Goal: Information Seeking & Learning: Learn about a topic

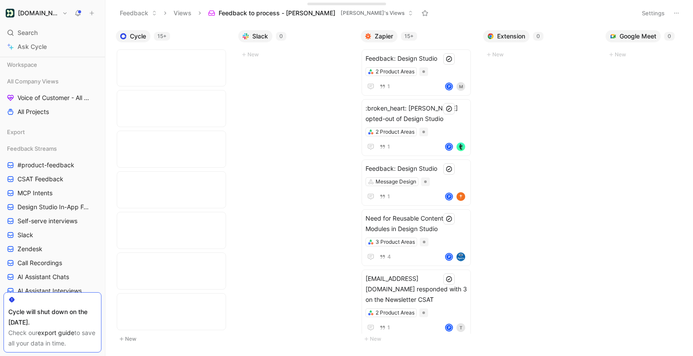
scroll to position [0, 528]
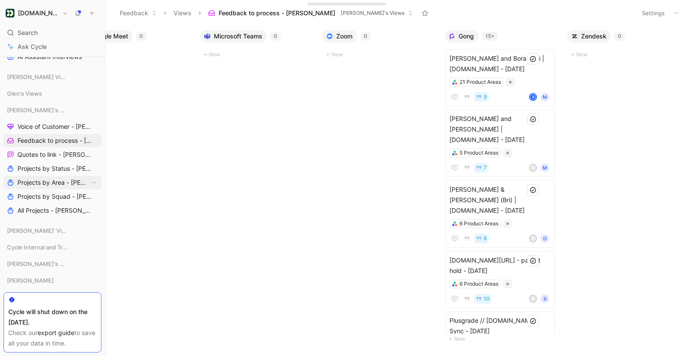
click at [49, 183] on span "Projects by Area - [PERSON_NAME]" at bounding box center [53, 182] width 72 height 9
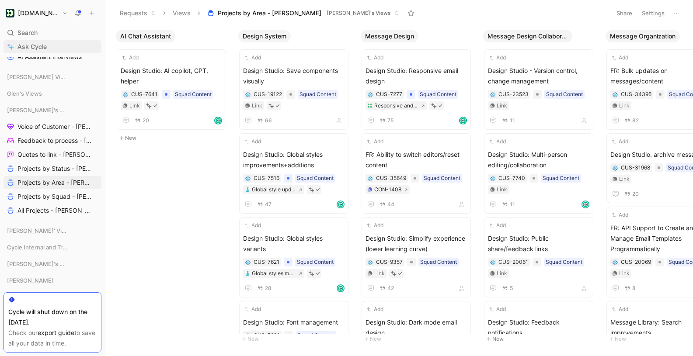
click at [52, 43] on link "Ask Cycle" at bounding box center [52, 46] width 98 height 13
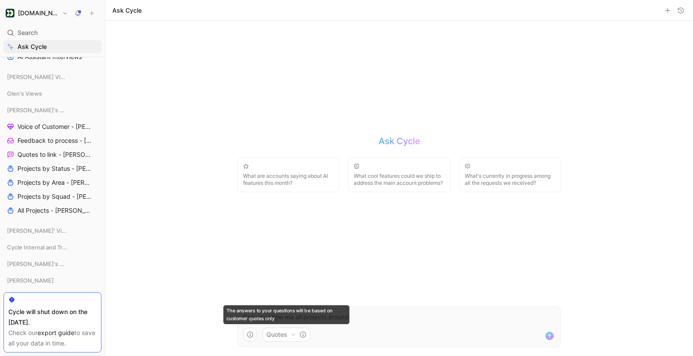
click at [277, 333] on button "Quotes" at bounding box center [286, 335] width 48 height 14
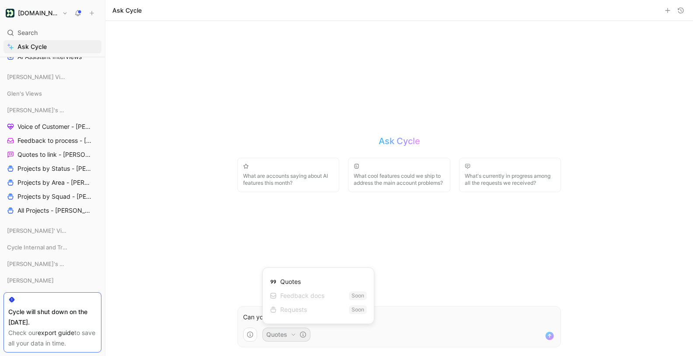
click at [250, 320] on html "Customer.io Search ⌘ K Ask Cycle Workspace All Company Views Voice of Customer …" at bounding box center [346, 178] width 693 height 356
click at [256, 317] on p "Can you show me all projects around" at bounding box center [399, 317] width 312 height 10
click at [52, 174] on link "Projects by Status - [PERSON_NAME]" at bounding box center [52, 168] width 98 height 13
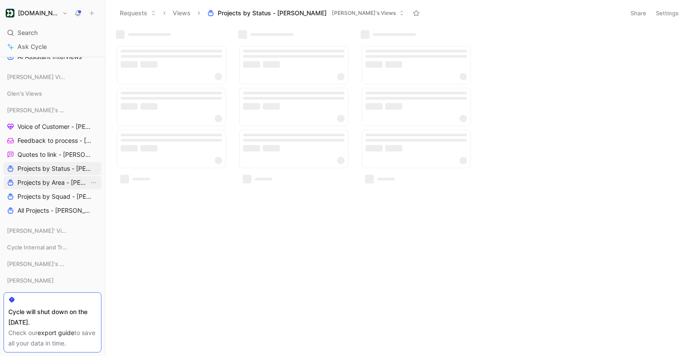
click at [52, 183] on span "Projects by Area - [PERSON_NAME]" at bounding box center [53, 182] width 72 height 9
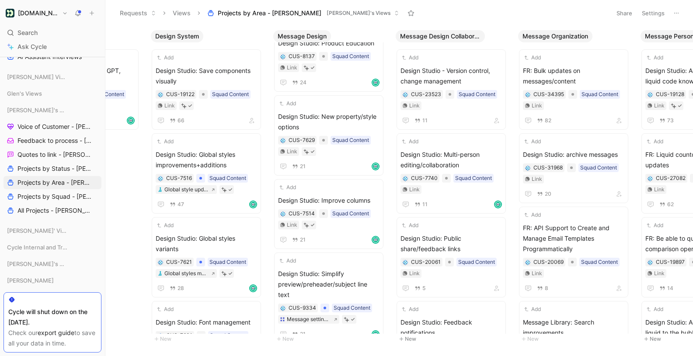
scroll to position [619, 0]
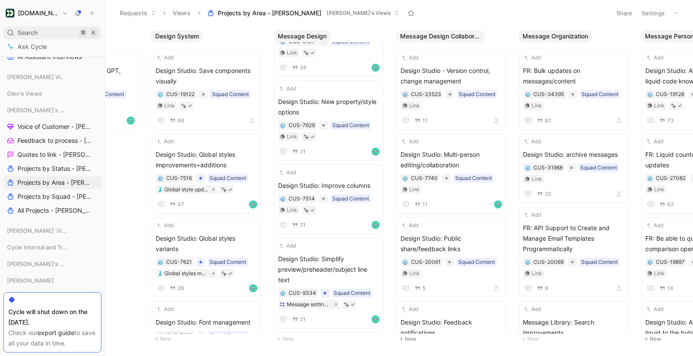
click at [25, 32] on span "Search" at bounding box center [27, 33] width 20 height 10
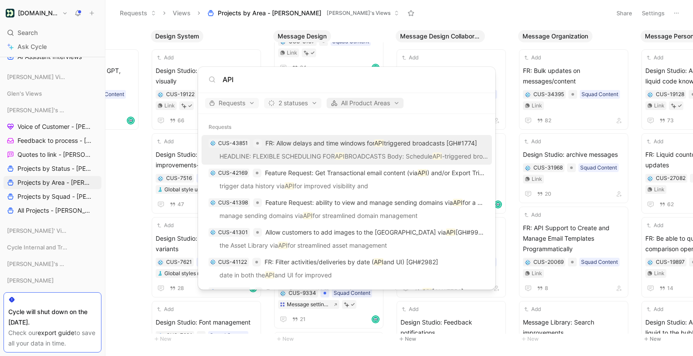
type input "API"
click at [359, 103] on span "All Product Areas" at bounding box center [364, 103] width 69 height 10
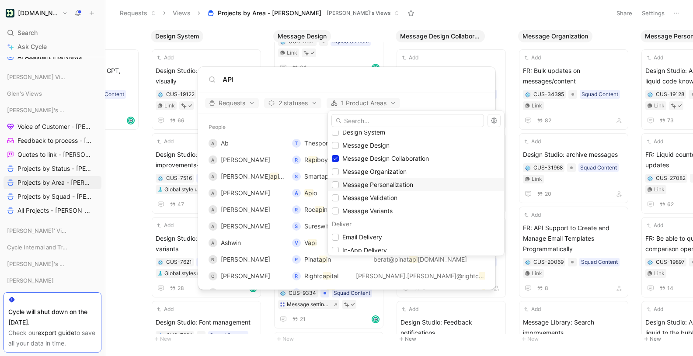
scroll to position [233, 0]
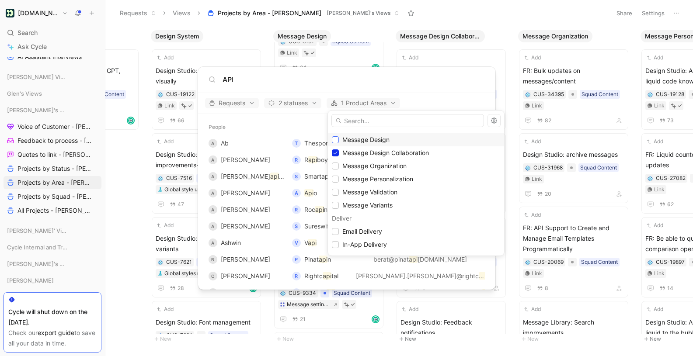
click at [335, 139] on icon at bounding box center [335, 139] width 5 height 5
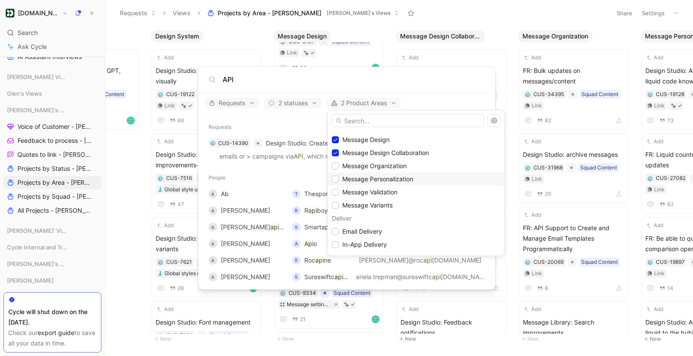
scroll to position [234, 0]
click at [335, 205] on icon at bounding box center [335, 205] width 4 height 3
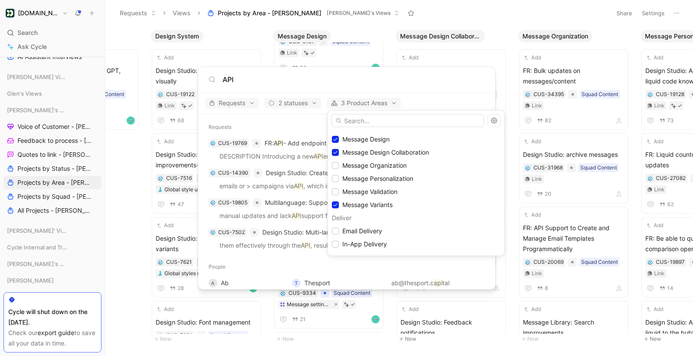
click at [246, 101] on div at bounding box center [346, 178] width 693 height 356
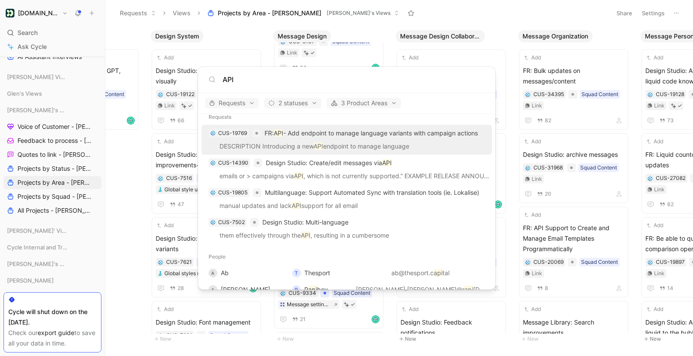
scroll to position [0, 0]
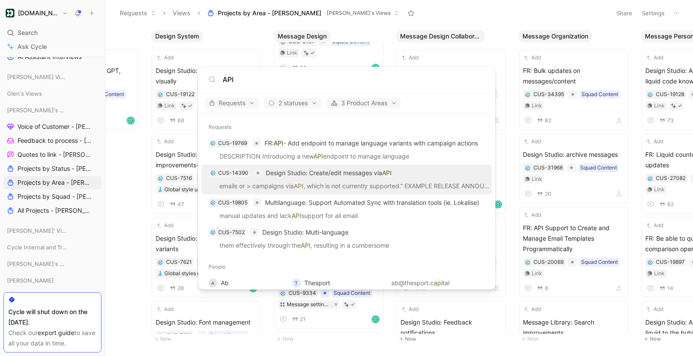
click at [329, 181] on p "emails or > campaigns via API , which is not currently supported.” EXAMPLE RELE…" at bounding box center [346, 187] width 285 height 13
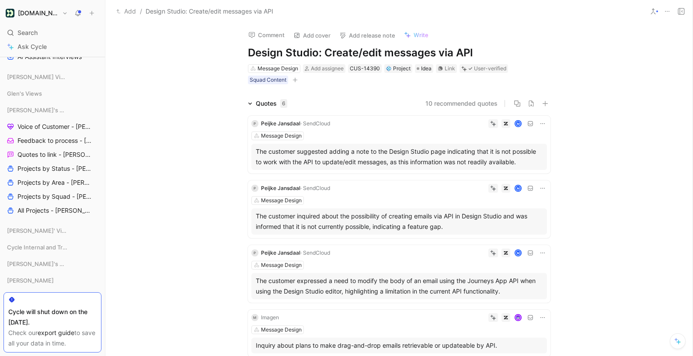
scroll to position [16, 0]
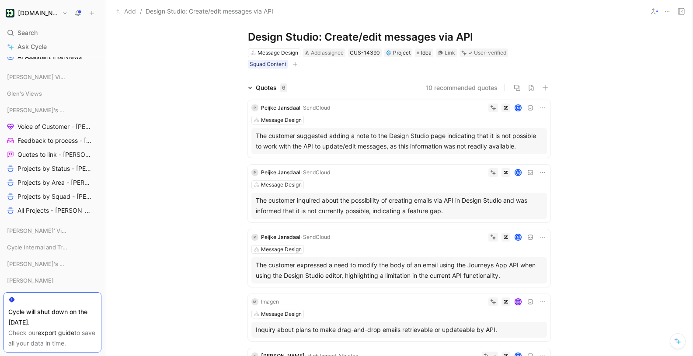
click at [191, 90] on div "Quotes 6 10 recommended quotes P Peijke Jansdaal · SendCloud M Message Design T…" at bounding box center [398, 284] width 587 height 402
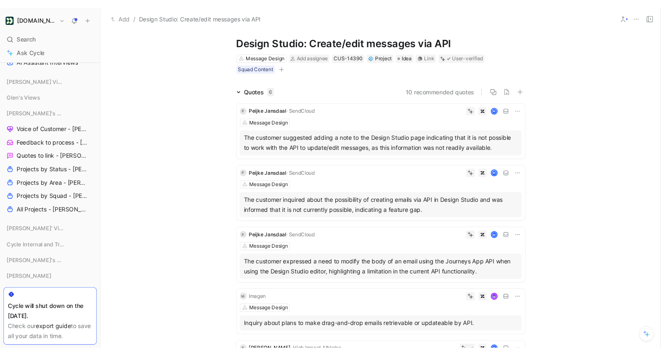
scroll to position [0, 0]
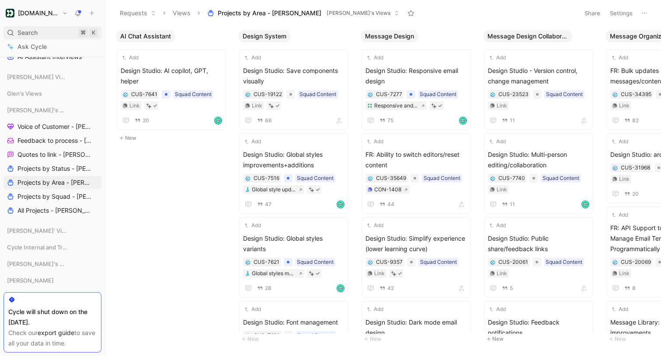
click at [48, 31] on div "Search ⌘ K" at bounding box center [52, 32] width 98 height 13
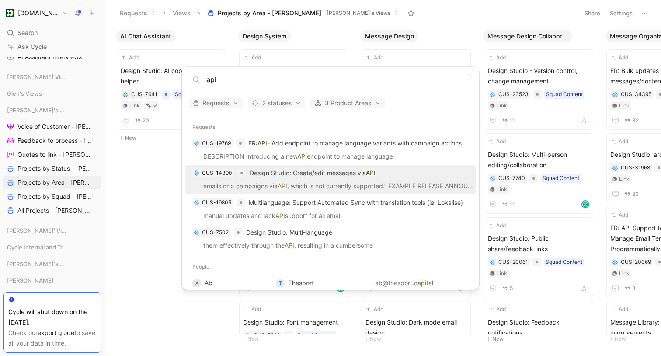
type input "api"
click at [322, 184] on p "emails or > campaigns via API , which is not currently supported.” EXAMPLE RELE…" at bounding box center [330, 187] width 285 height 13
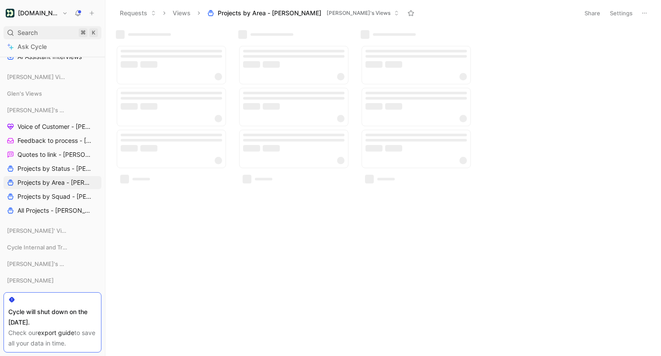
click at [46, 28] on div "Search ⌘ K" at bounding box center [52, 32] width 98 height 13
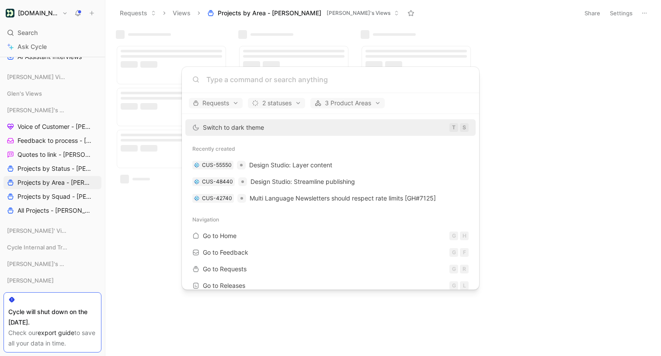
click at [240, 79] on input at bounding box center [337, 79] width 262 height 10
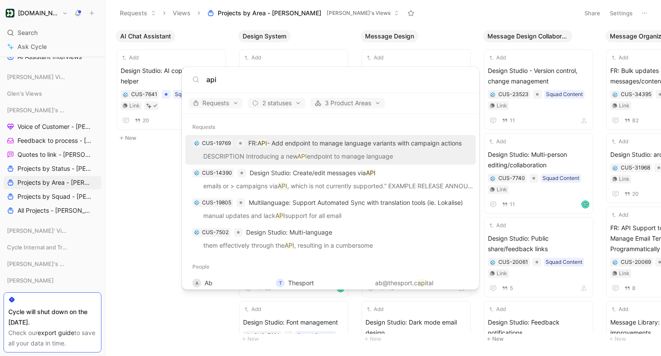
type input "api"
click at [272, 150] on div "CUS-19769 FR: API - Add endpoint to manage language variants with campaign acti…" at bounding box center [330, 143] width 285 height 16
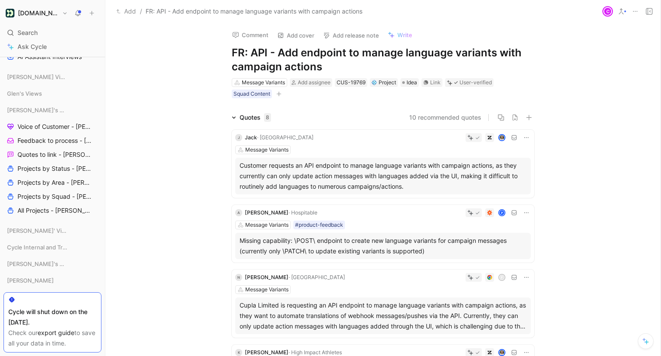
drag, startPoint x: 25, startPoint y: 32, endPoint x: 35, endPoint y: 31, distance: 9.7
click at [29, 31] on span "Search" at bounding box center [27, 33] width 20 height 10
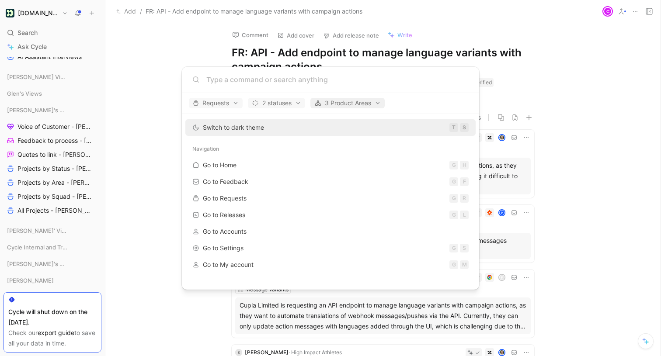
click at [333, 104] on span "3 Product Areas" at bounding box center [347, 103] width 66 height 10
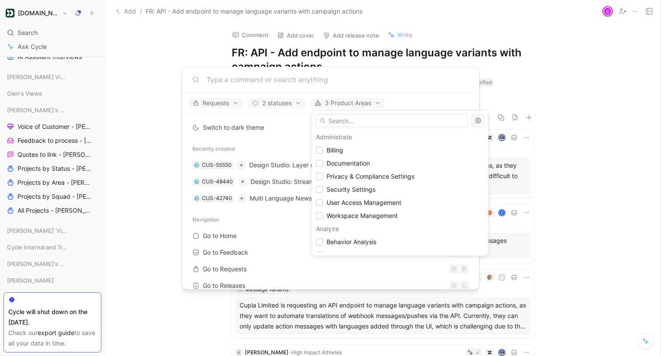
click at [484, 120] on button "button" at bounding box center [478, 120] width 13 height 13
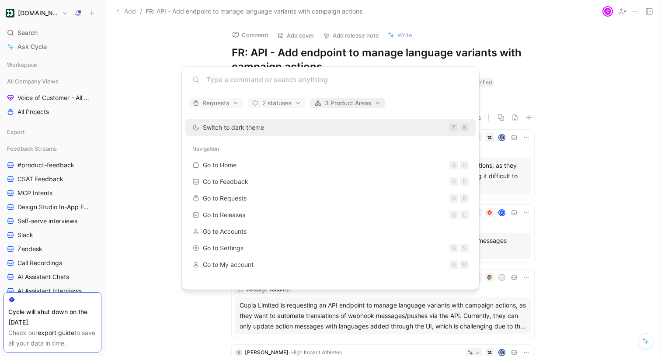
click at [344, 104] on span "3 Product Areas" at bounding box center [347, 103] width 66 height 10
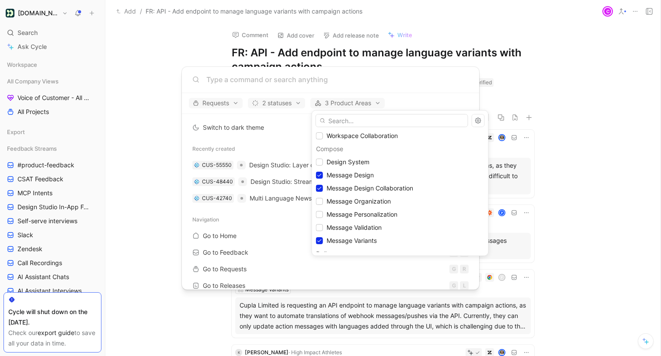
scroll to position [199, 0]
click at [324, 172] on div "Message Design" at bounding box center [400, 174] width 168 height 10
click at [319, 186] on icon at bounding box center [319, 186] width 5 height 5
click at [319, 239] on icon at bounding box center [319, 239] width 5 height 5
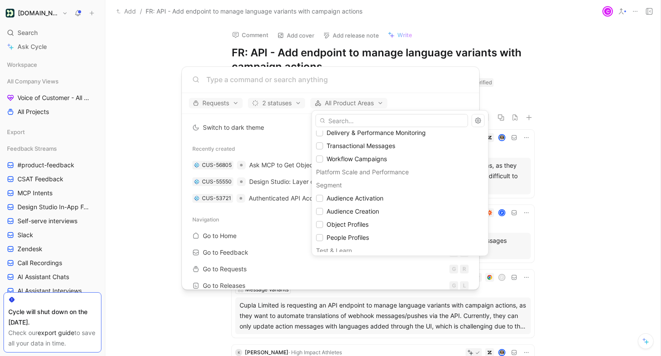
scroll to position [849, 0]
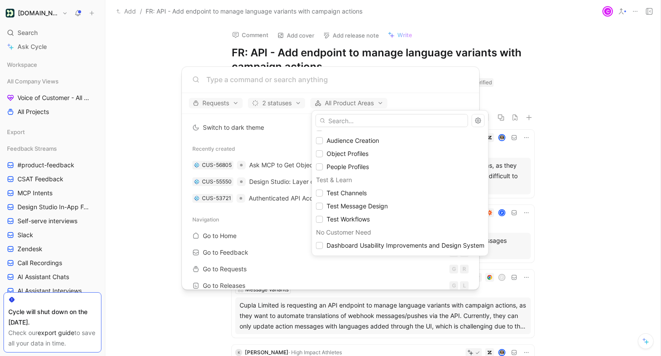
click at [263, 78] on div at bounding box center [330, 178] width 661 height 356
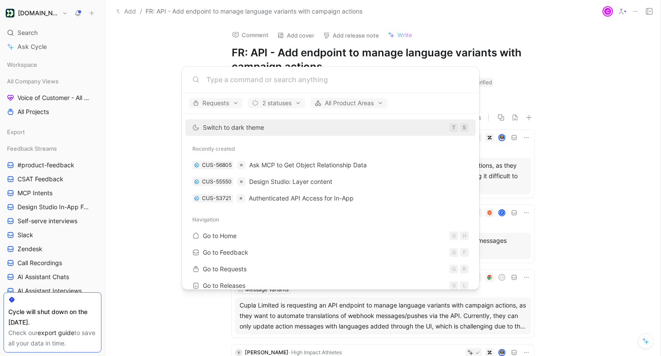
click at [266, 81] on input at bounding box center [337, 79] width 262 height 10
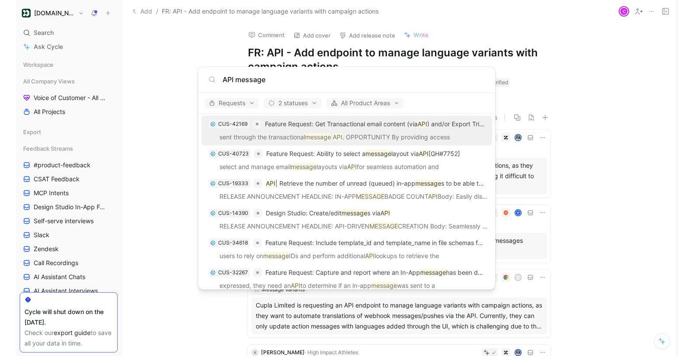
scroll to position [23, 0]
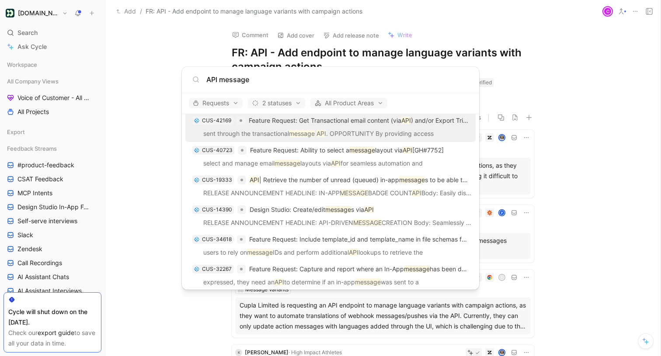
type input "API message"
click at [161, 57] on body "Customer.io Search ⌘ K Ask Cycle Workspace All Company Views Voice of Customer …" at bounding box center [330, 178] width 661 height 356
